Goal: Transaction & Acquisition: Subscribe to service/newsletter

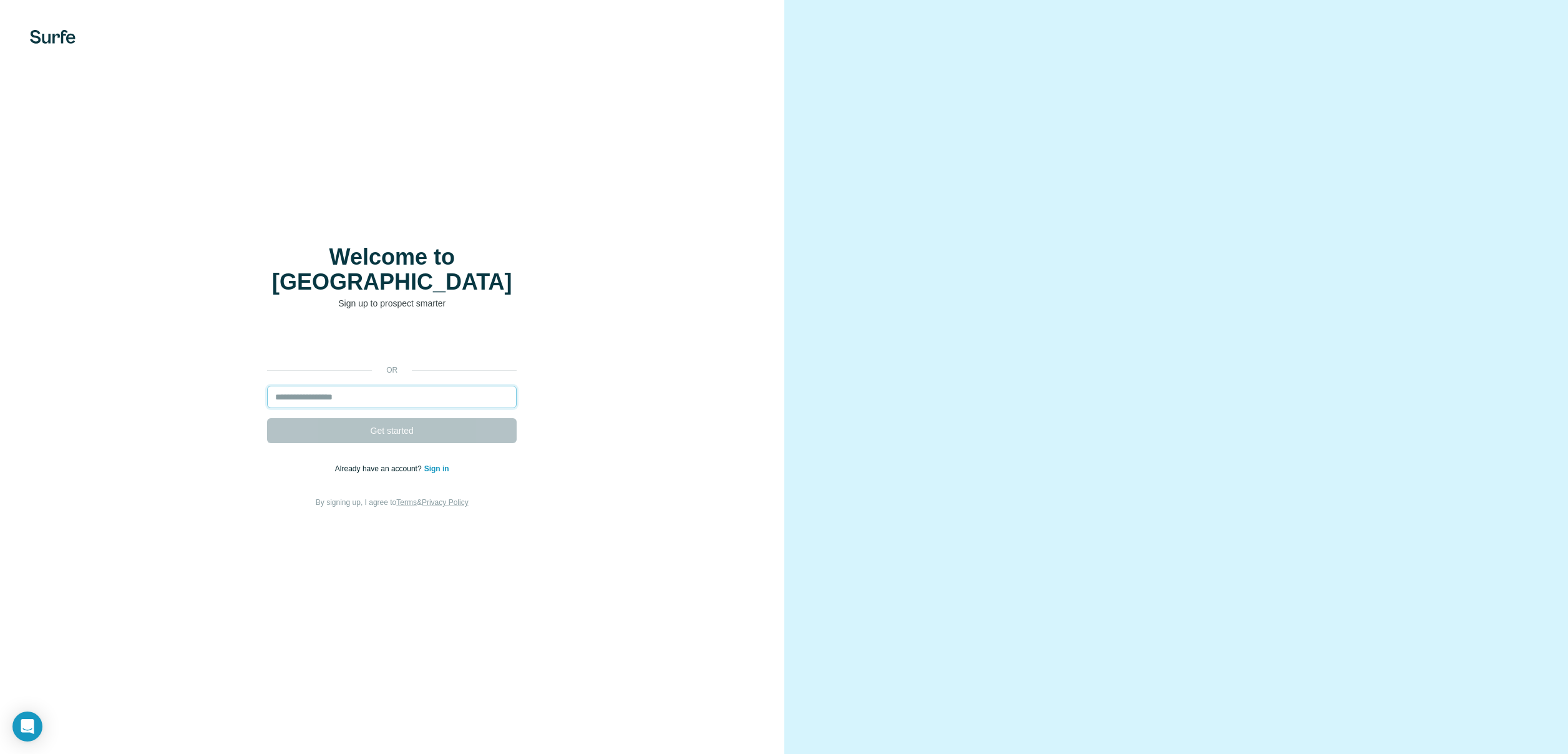
click at [416, 386] on input "email" at bounding box center [392, 397] width 250 height 22
type input "**********"
click at [409, 424] on span "Get started" at bounding box center [392, 431] width 43 height 13
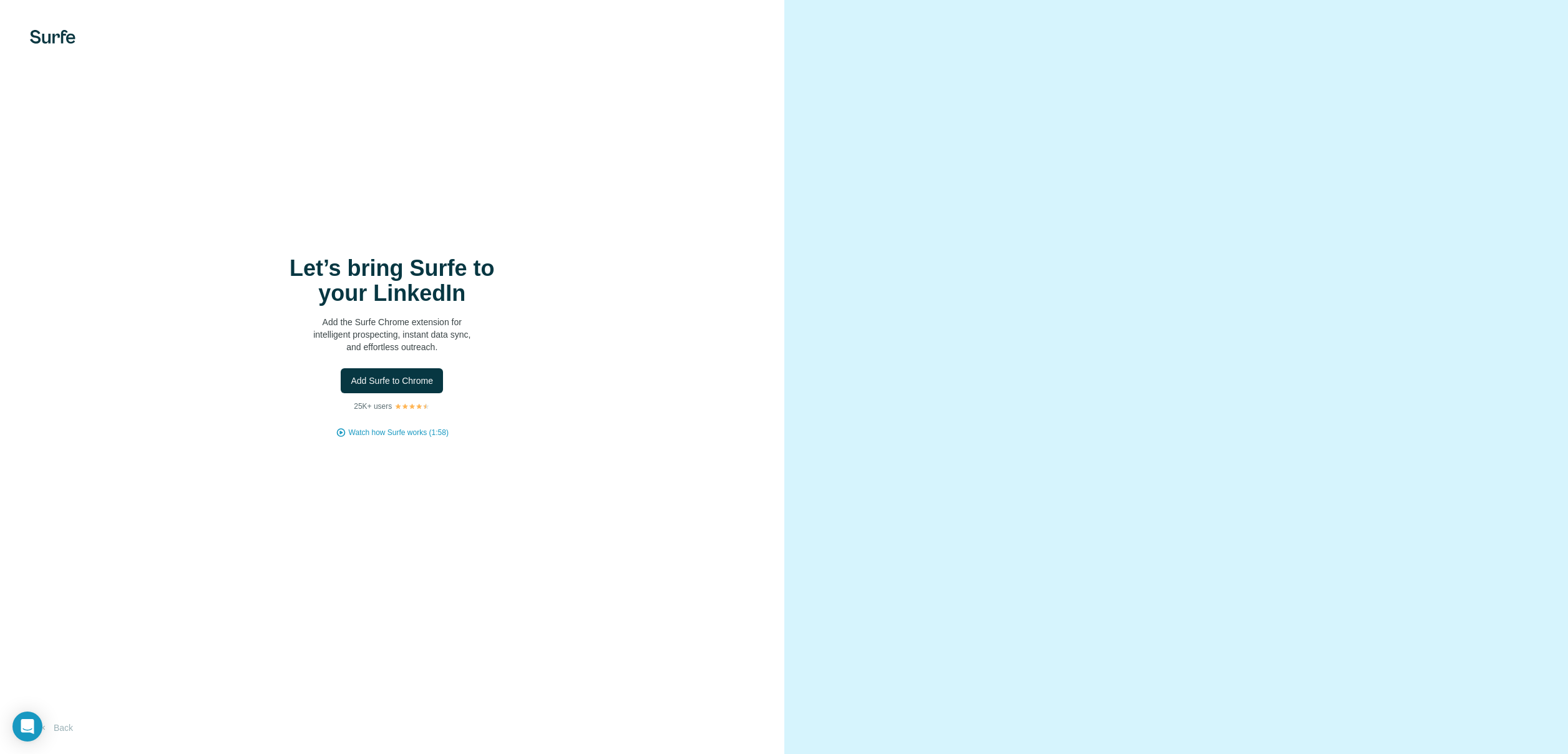
click at [587, 420] on div "Let’s bring Surfe to your LinkedIn Add the Surfe Chrome extension for intellige…" at bounding box center [392, 347] width 734 height 183
click at [529, 360] on div "Let’s bring Surfe to your LinkedIn Add the Surfe Chrome extension for intellige…" at bounding box center [392, 347] width 734 height 183
click at [410, 432] on span "Watch how Surfe works (1:58)" at bounding box center [398, 432] width 100 height 11
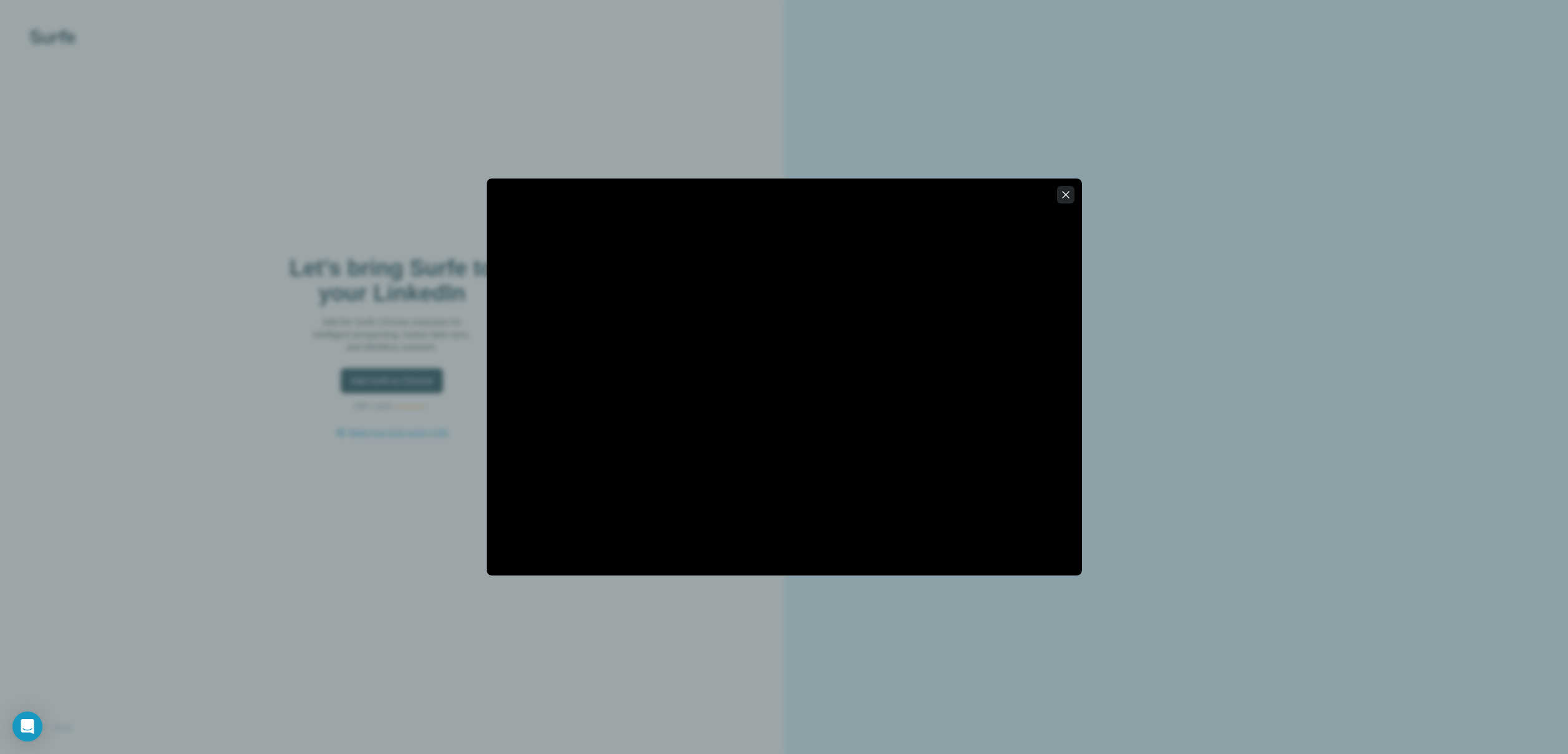
click at [1065, 194] on icon "button" at bounding box center [1065, 194] width 7 height 7
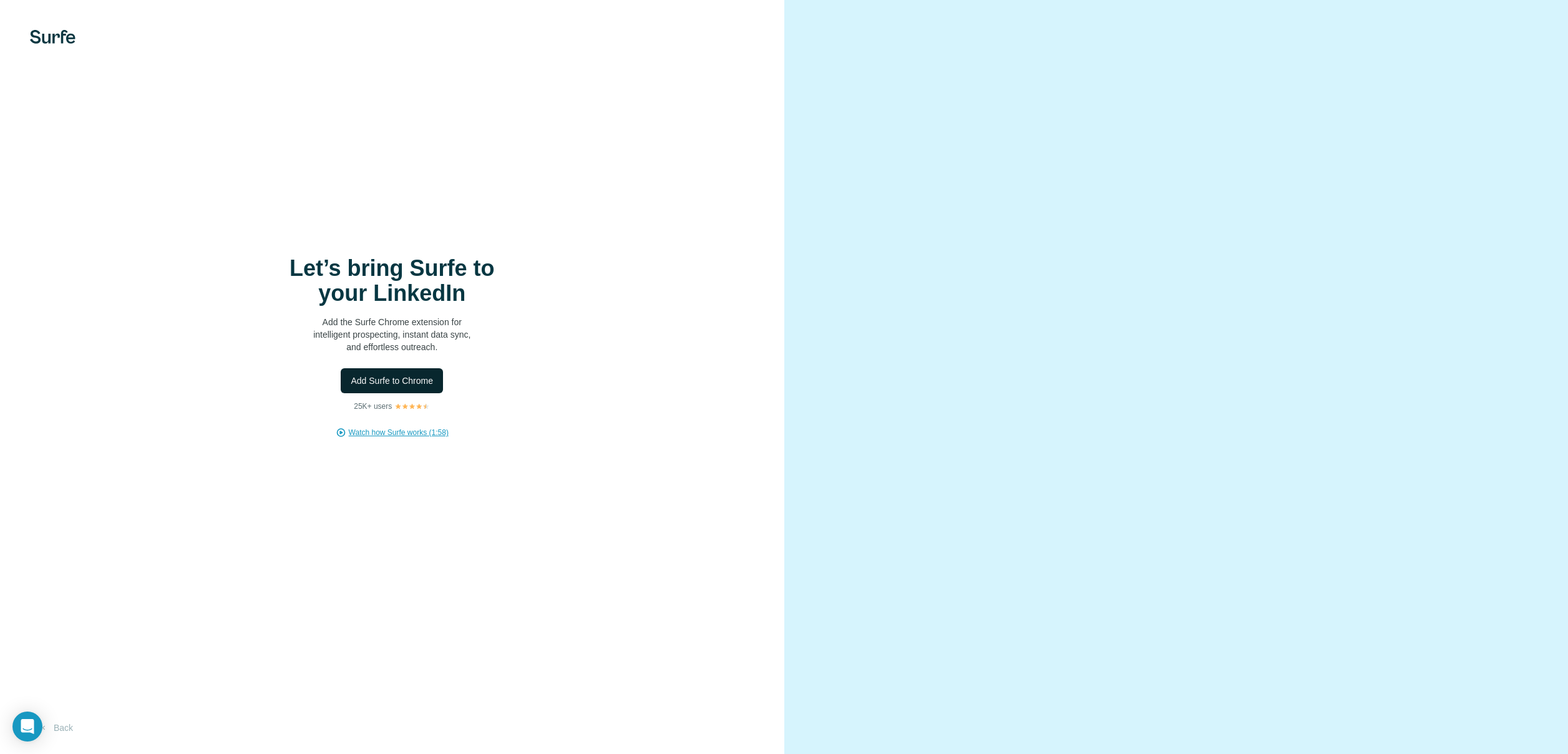
click at [405, 376] on span "Add Surfe to Chrome" at bounding box center [392, 381] width 82 height 13
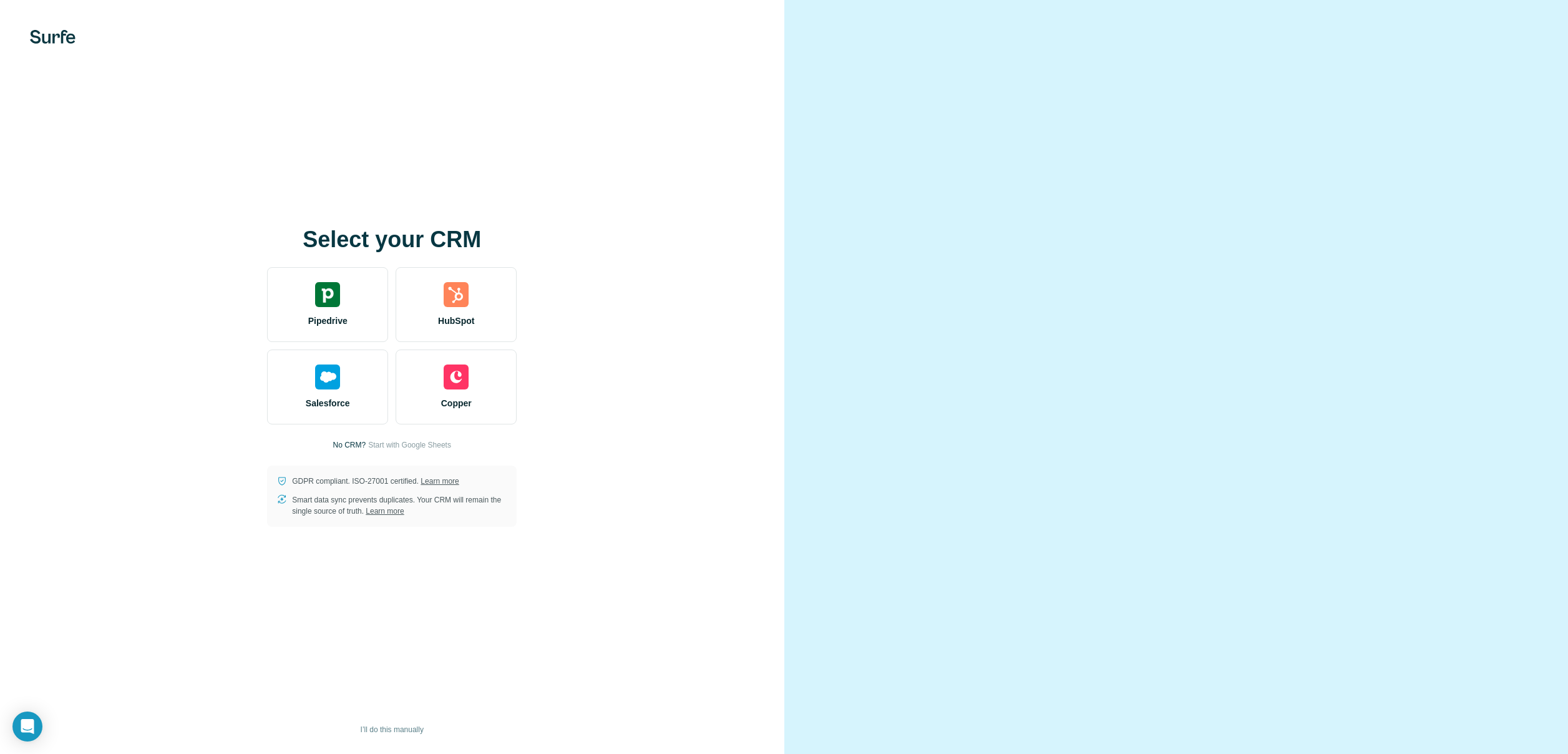
click at [1376, 265] on video at bounding box center [1176, 377] width 450 height 224
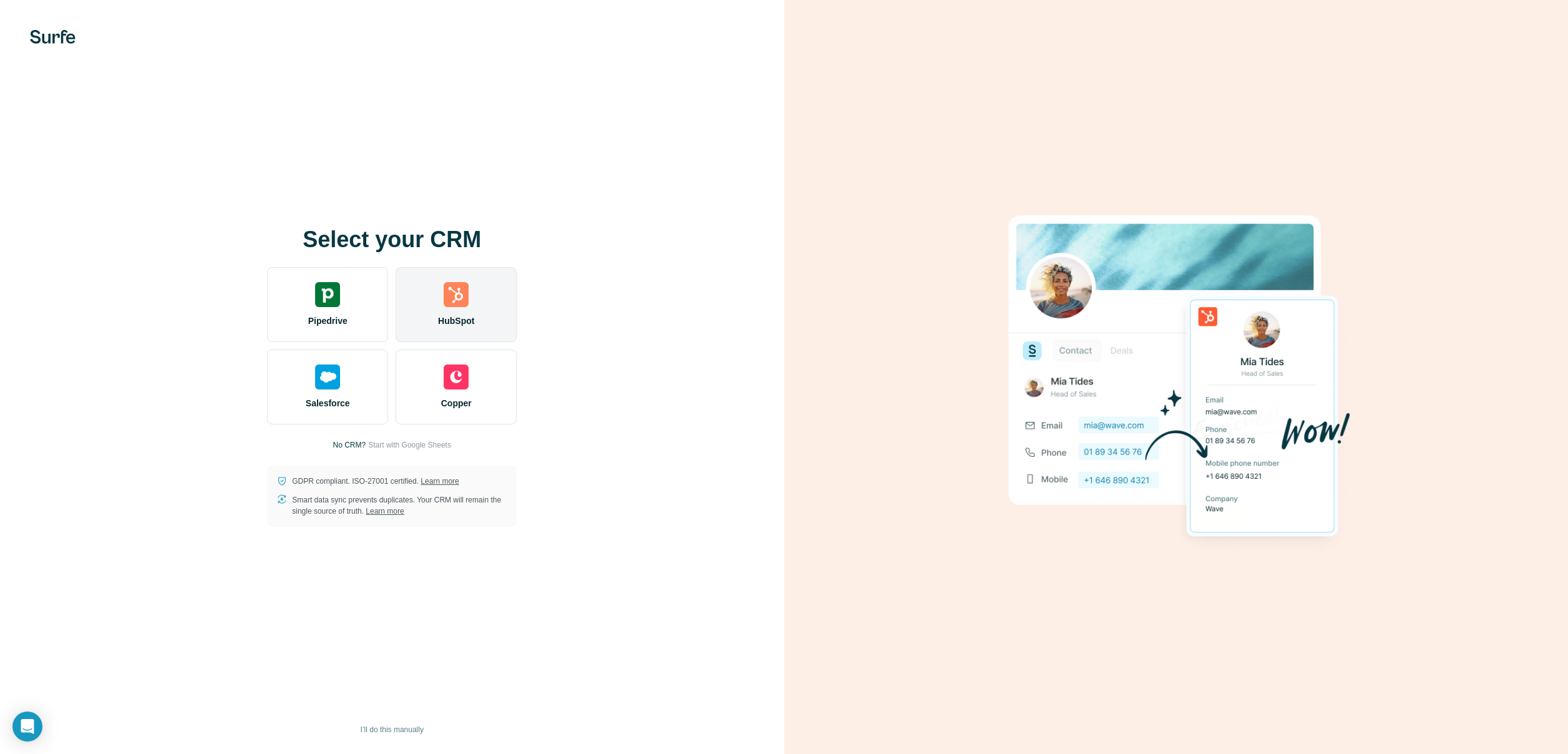
click at [450, 304] on img at bounding box center [456, 295] width 25 height 25
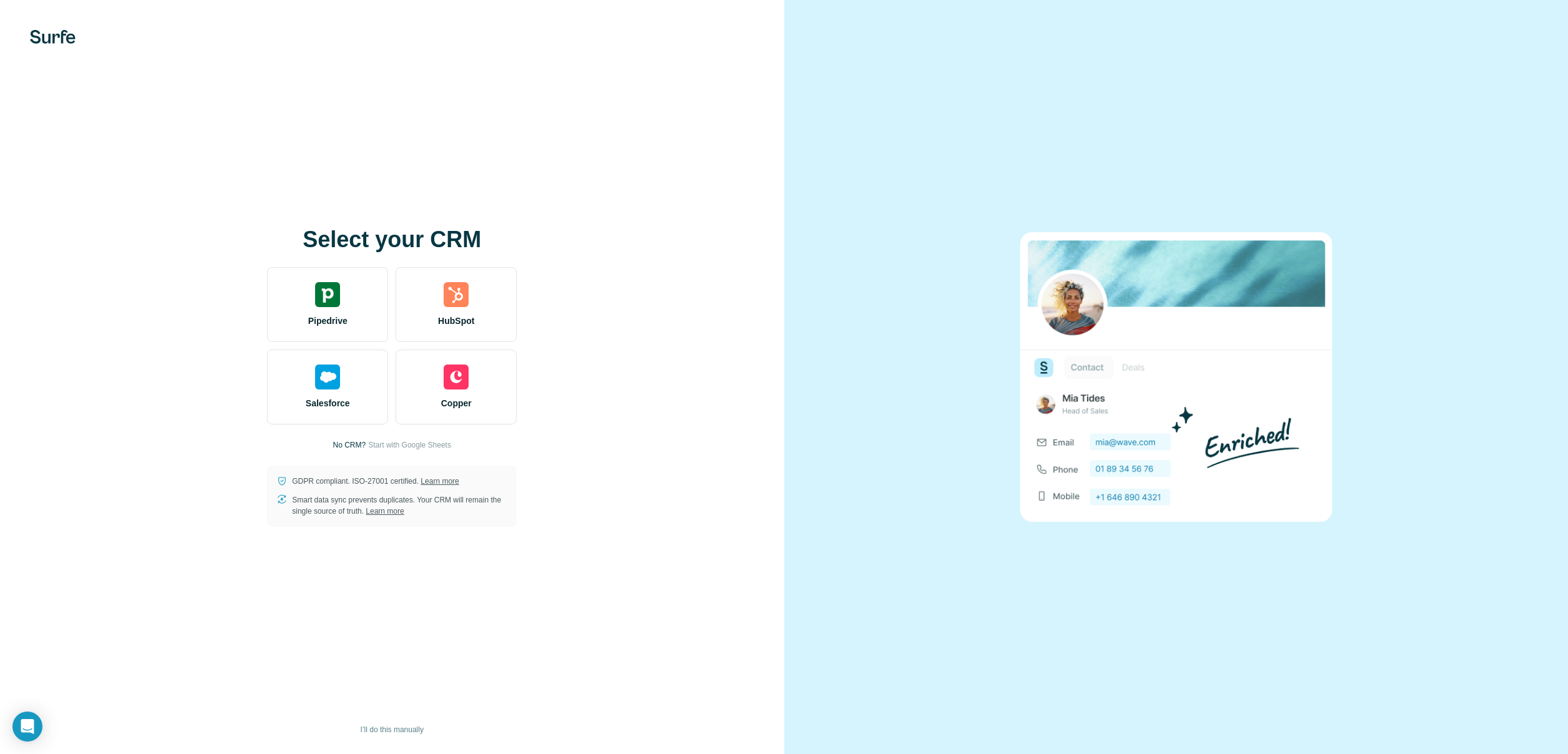
click at [60, 41] on img at bounding box center [53, 36] width 46 height 13
click at [52, 37] on img at bounding box center [53, 36] width 46 height 13
click at [375, 730] on span "I’ll do this manually" at bounding box center [392, 729] width 63 height 11
